Goal: Task Accomplishment & Management: Use online tool/utility

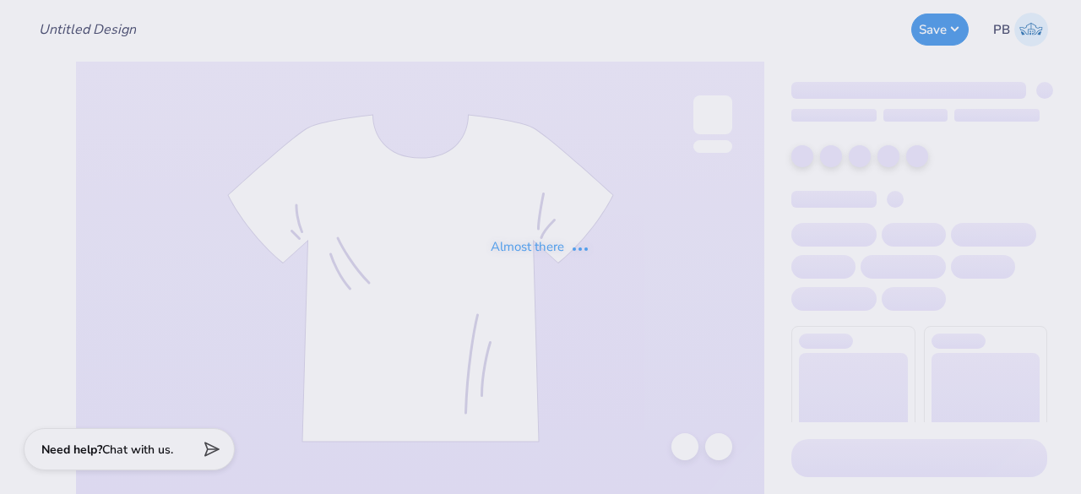
type input "PR Merch"
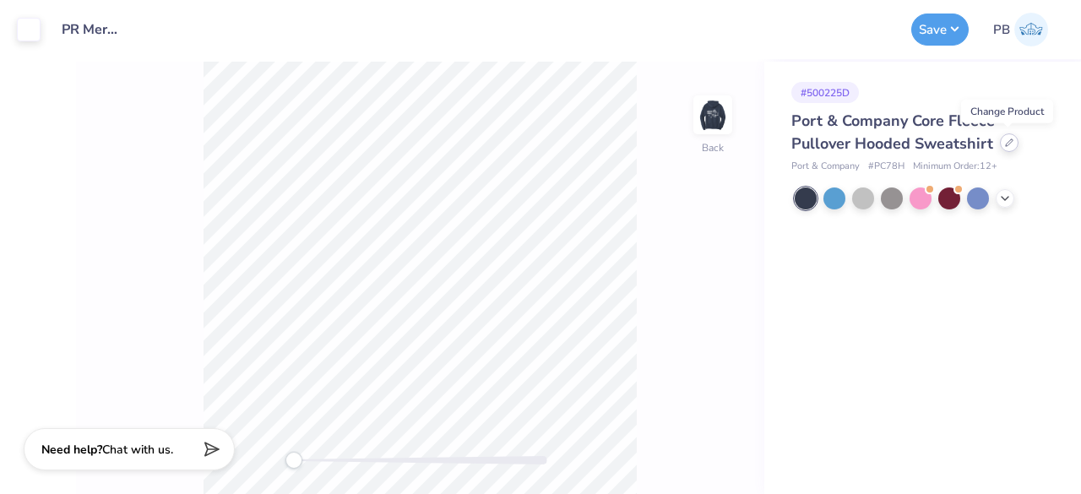
click at [1004, 146] on div at bounding box center [1009, 142] width 19 height 19
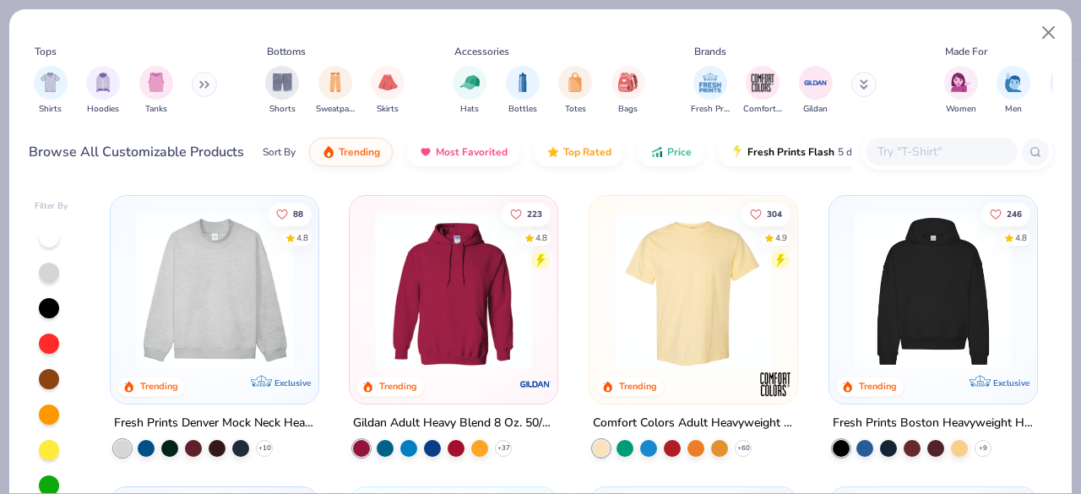
click at [943, 150] on input "text" at bounding box center [941, 151] width 130 height 19
click at [892, 289] on img at bounding box center [933, 291] width 174 height 157
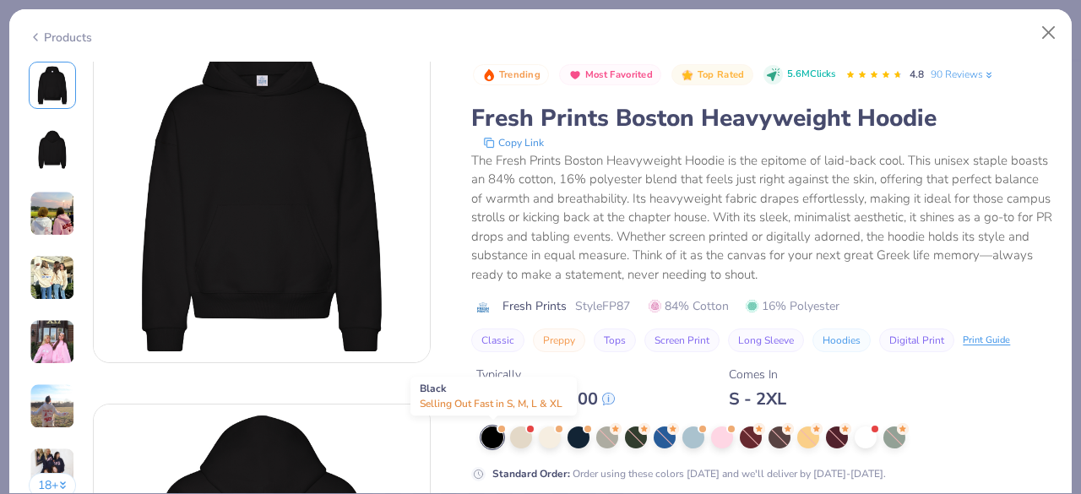
scroll to position [37, 0]
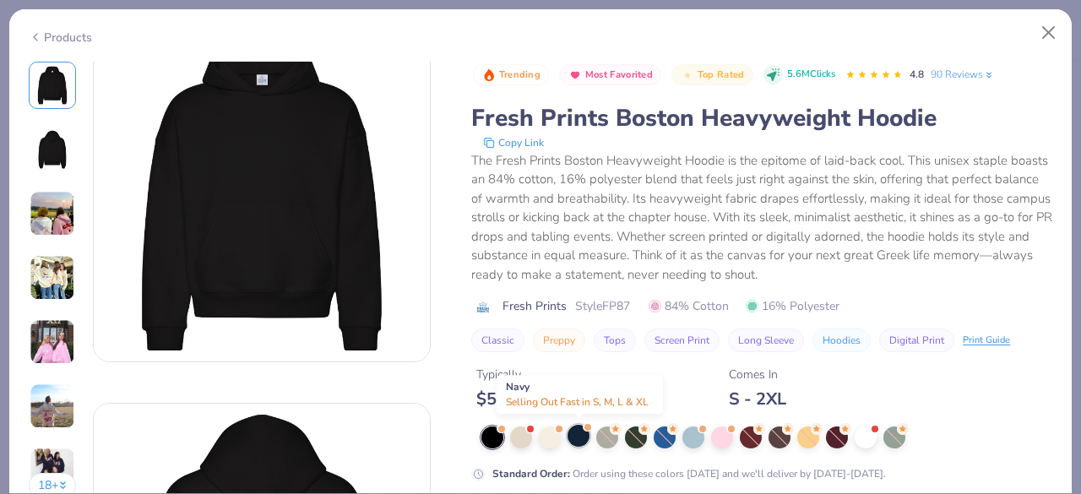
click at [579, 437] on div at bounding box center [579, 436] width 22 height 22
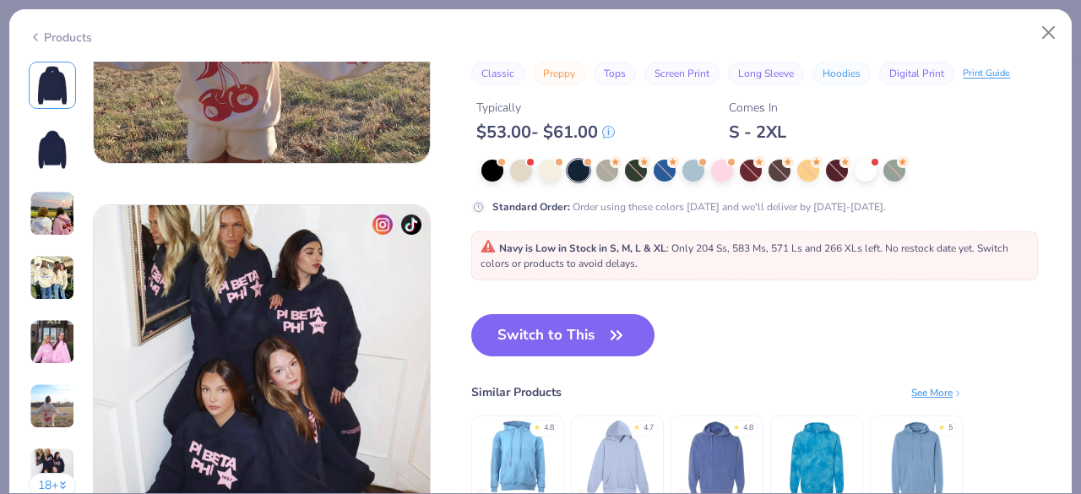
scroll to position [2129, 0]
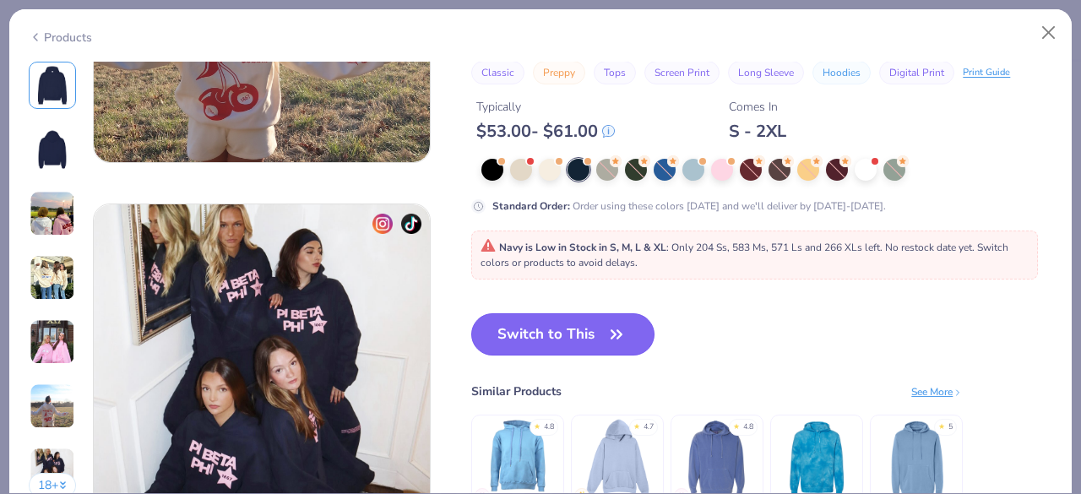
click at [574, 330] on button "Switch to This" at bounding box center [562, 334] width 183 height 42
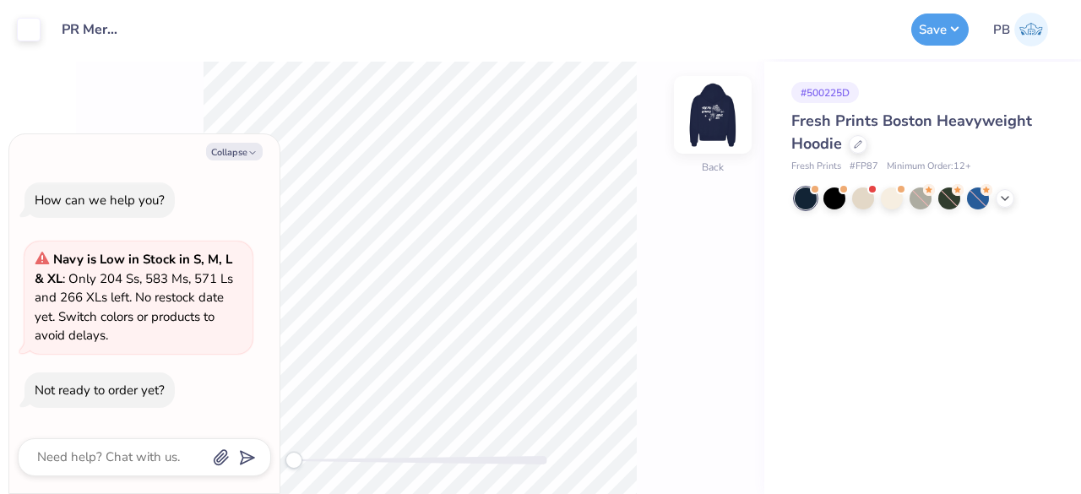
click at [727, 103] on img at bounding box center [713, 115] width 68 height 68
click at [918, 18] on button "Save" at bounding box center [939, 27] width 57 height 32
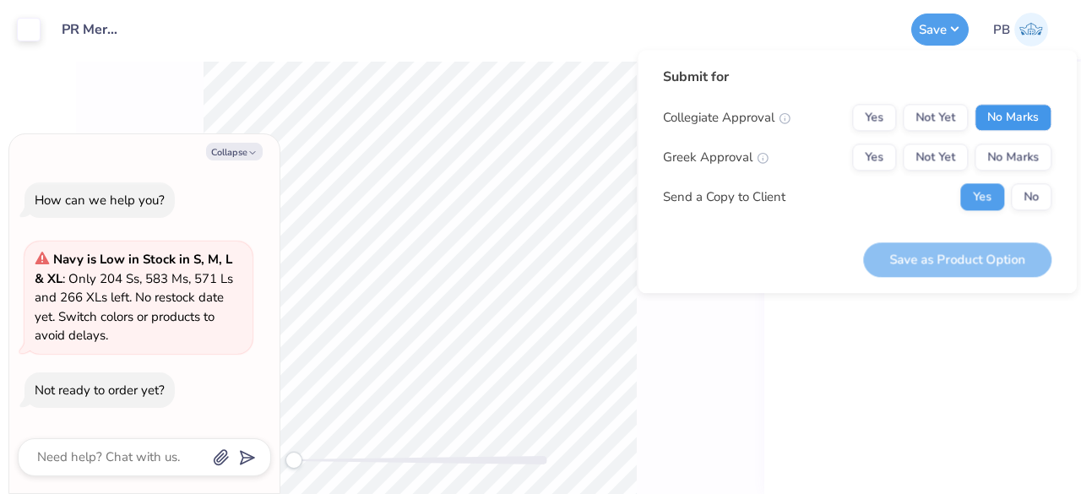
click at [1031, 115] on button "No Marks" at bounding box center [1013, 117] width 77 height 27
click at [889, 151] on button "Yes" at bounding box center [874, 157] width 44 height 27
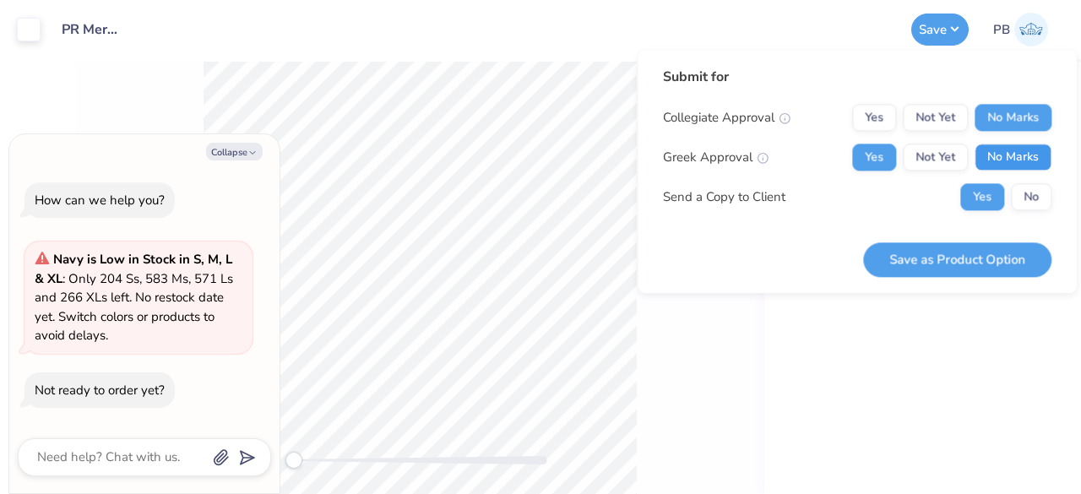
click at [1020, 147] on button "No Marks" at bounding box center [1013, 157] width 77 height 27
click at [1037, 209] on button "No" at bounding box center [1031, 196] width 41 height 27
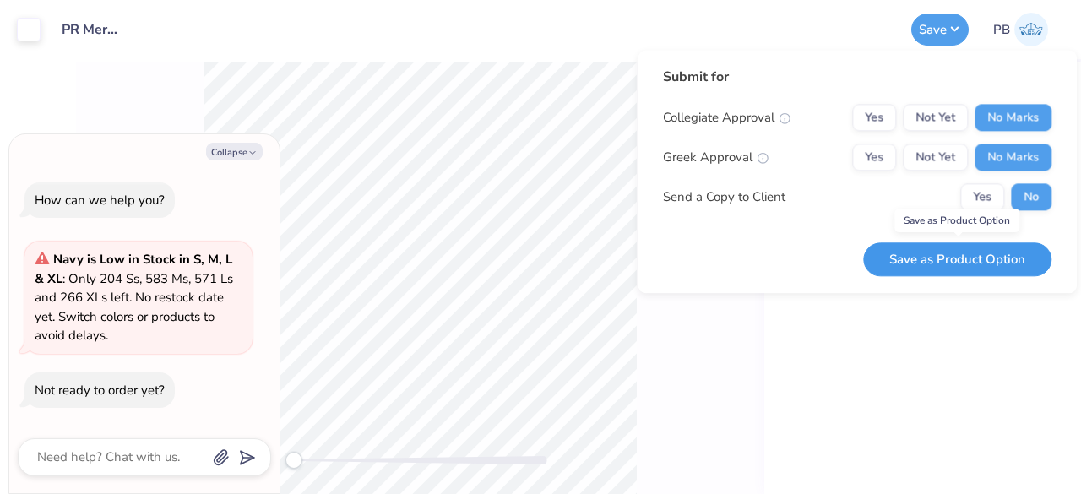
click at [990, 263] on button "Save as Product Option" at bounding box center [957, 259] width 188 height 35
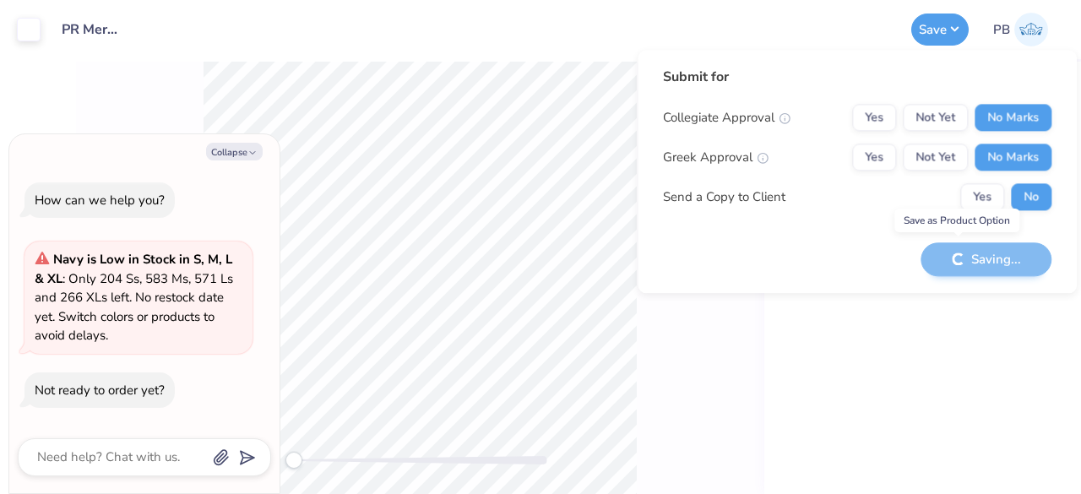
type textarea "x"
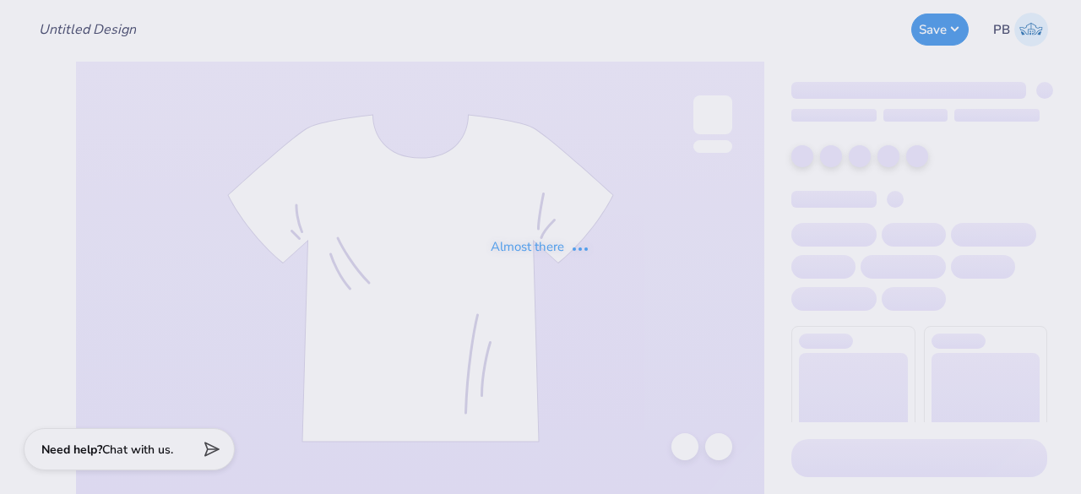
type input "PR Merch"
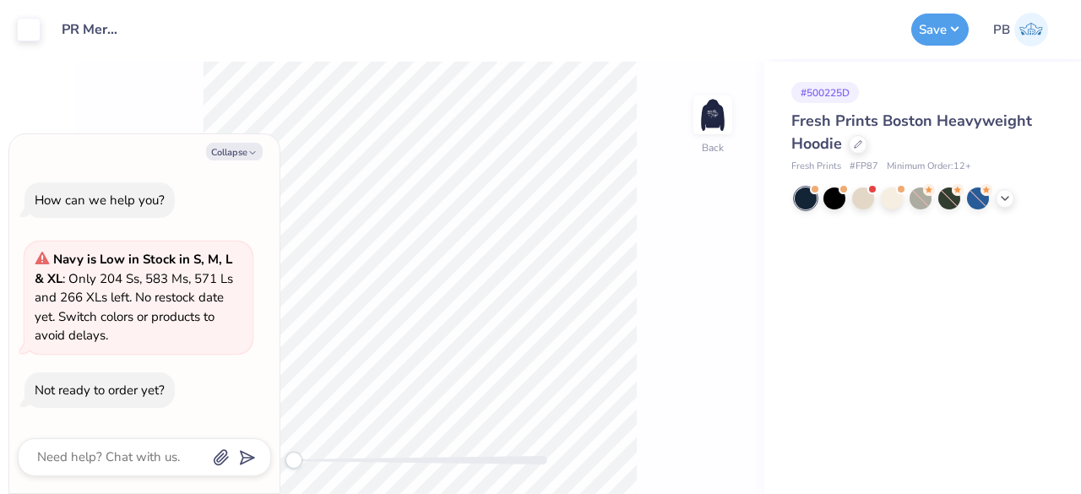
type textarea "x"
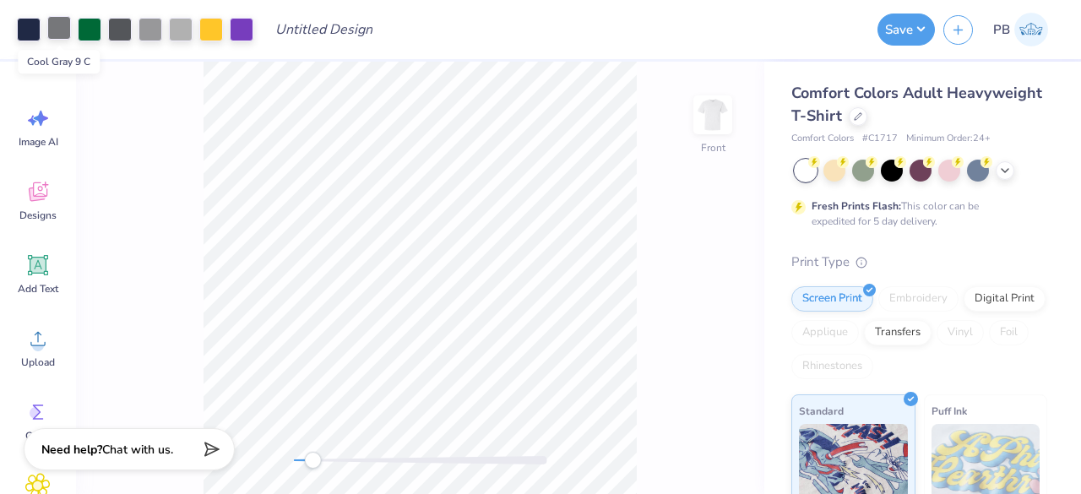
click at [57, 30] on div at bounding box center [59, 28] width 24 height 24
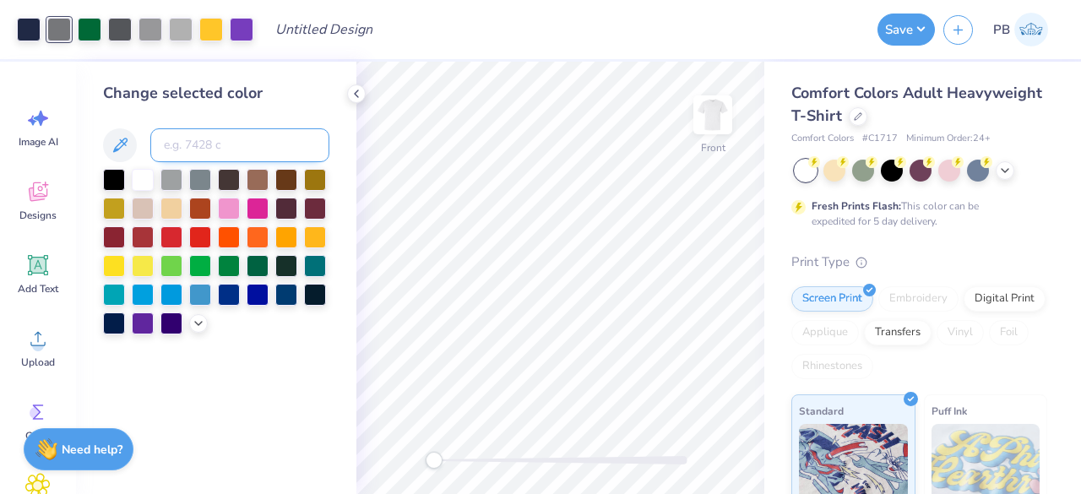
click at [213, 144] on input at bounding box center [239, 145] width 179 height 34
type input "cool gray 7"
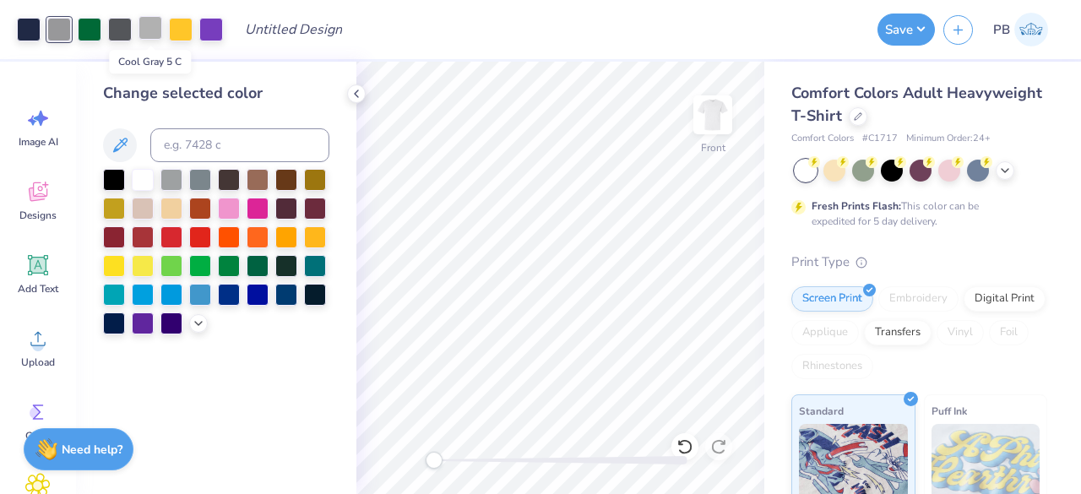
click at [149, 35] on div at bounding box center [151, 28] width 24 height 24
click at [196, 141] on input at bounding box center [239, 145] width 179 height 34
type input "cool gray 7"
click at [686, 447] on icon at bounding box center [685, 446] width 17 height 17
